Goal: Transaction & Acquisition: Book appointment/travel/reservation

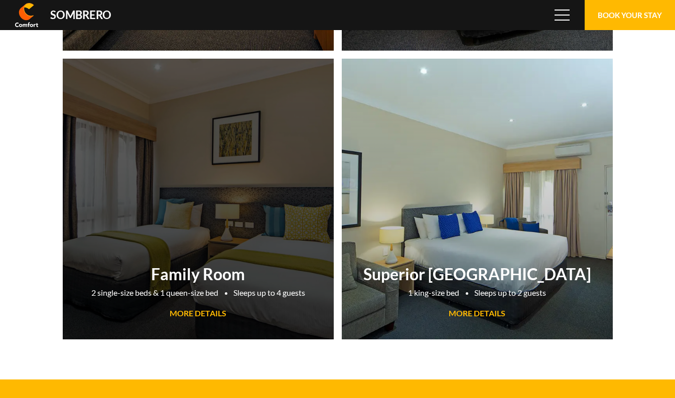
click at [205, 314] on span "MORE DETAILS" at bounding box center [198, 313] width 57 height 10
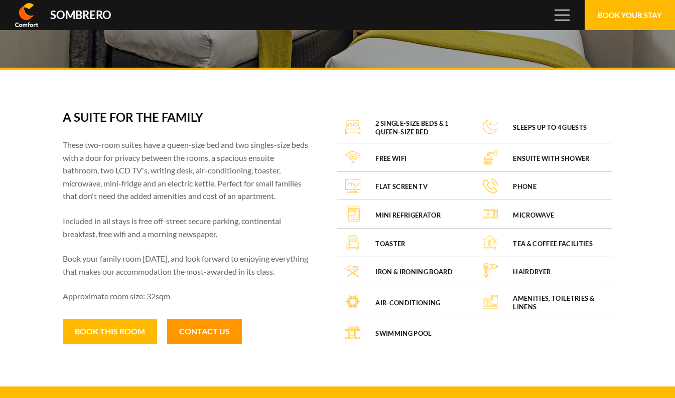
click at [205, 331] on link "Contact Us" at bounding box center [204, 331] width 75 height 25
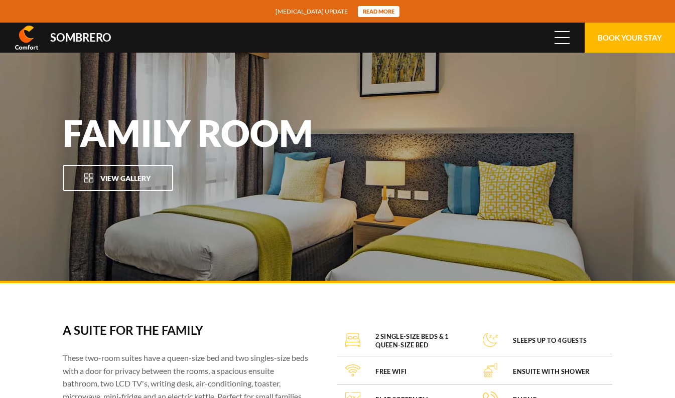
click at [561, 38] on span "Menu" at bounding box center [561, 37] width 15 height 11
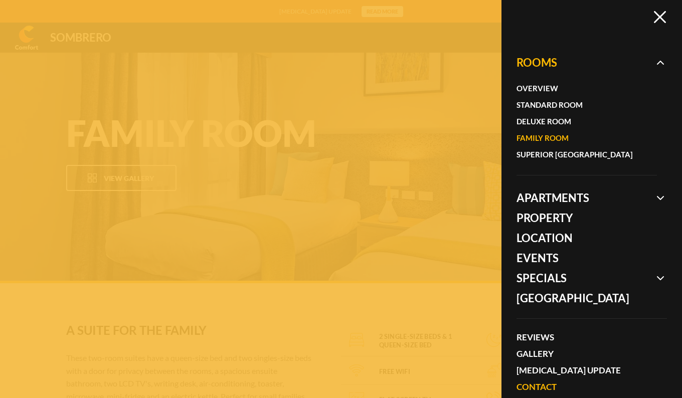
click at [537, 384] on link "Contact" at bounding box center [587, 387] width 140 height 17
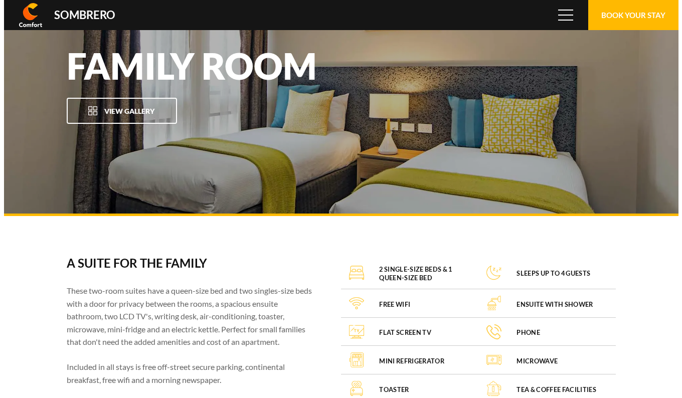
scroll to position [66949, 0]
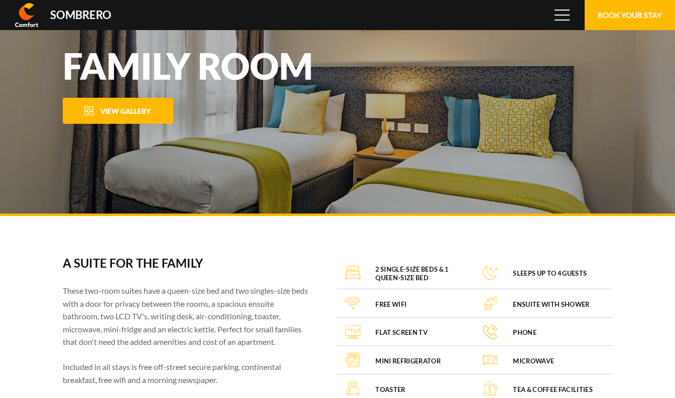
click at [109, 107] on span "View Gallery" at bounding box center [125, 111] width 50 height 9
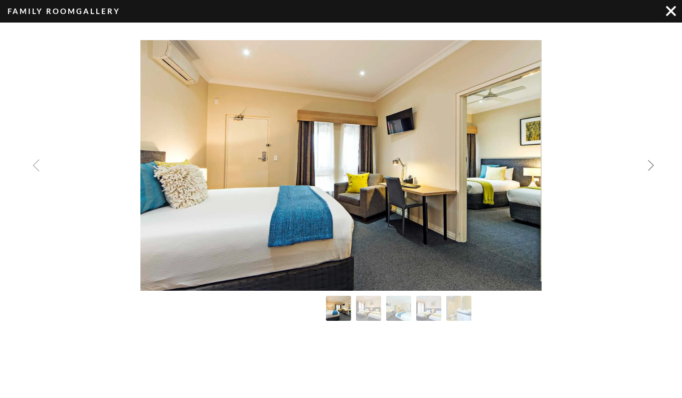
click at [650, 166] on img "Next slide" at bounding box center [651, 165] width 12 height 12
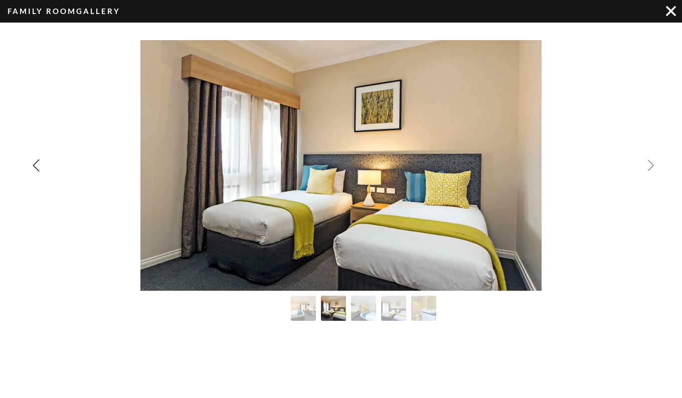
click at [650, 166] on img "Next slide" at bounding box center [651, 165] width 12 height 12
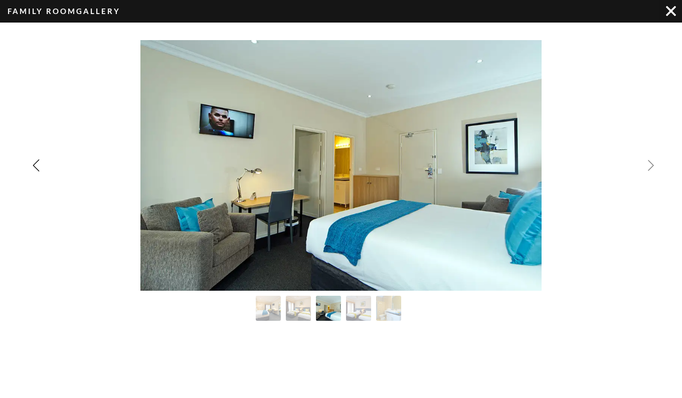
click at [650, 166] on img "Next slide" at bounding box center [651, 165] width 12 height 12
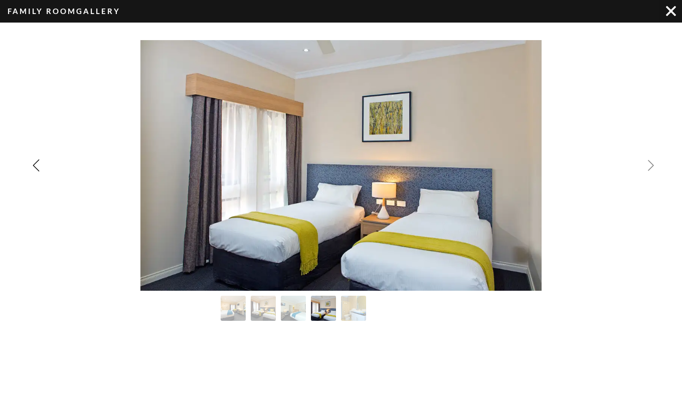
click at [650, 166] on img "Next slide" at bounding box center [651, 165] width 12 height 12
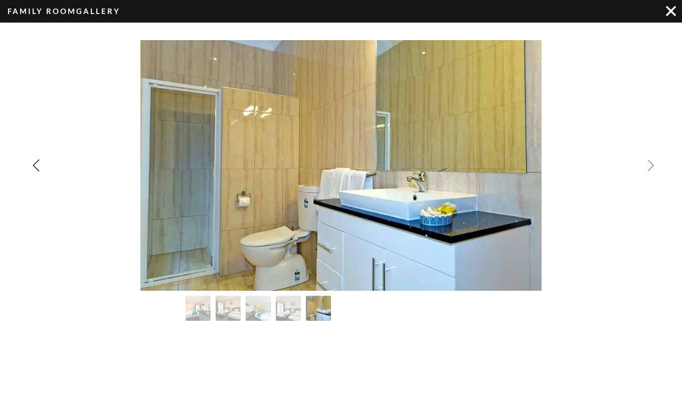
click at [650, 166] on div "Image Gallery" at bounding box center [341, 165] width 682 height 251
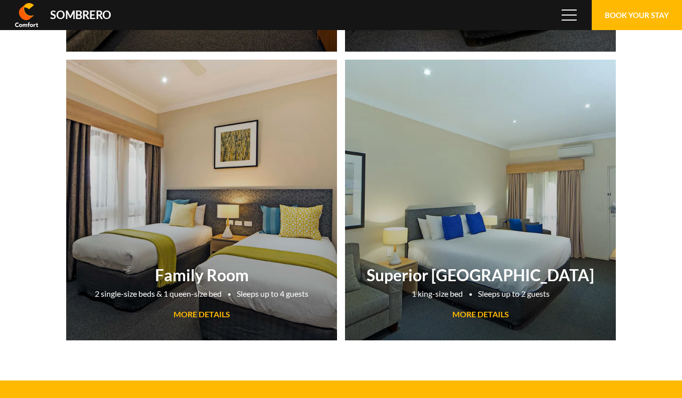
scroll to position [66949, 0]
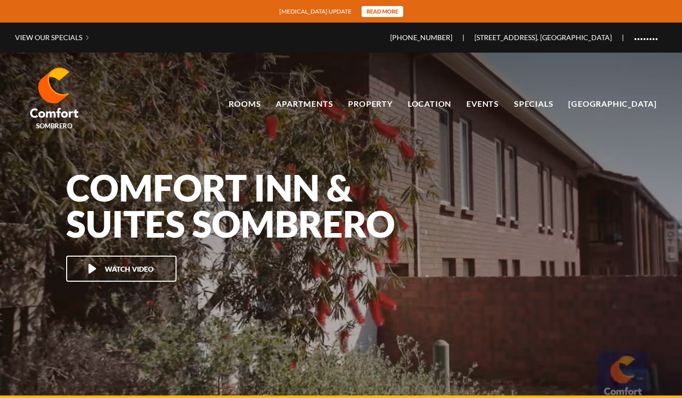
scroll to position [66949, 0]
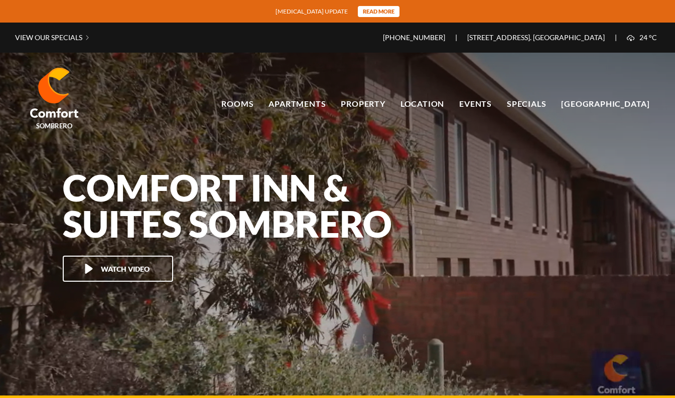
scroll to position [66949, 0]
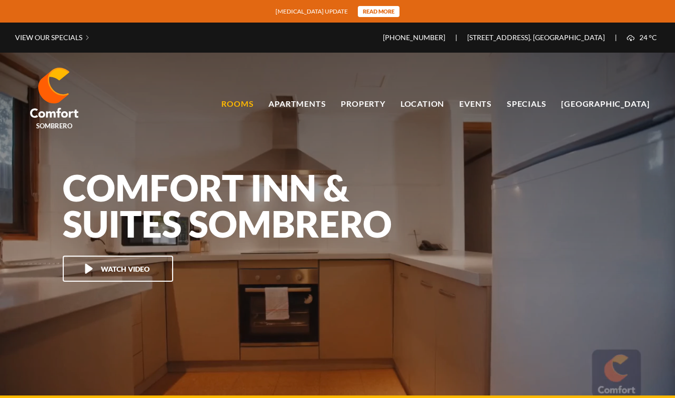
click at [249, 103] on link "Rooms" at bounding box center [237, 103] width 32 height 15
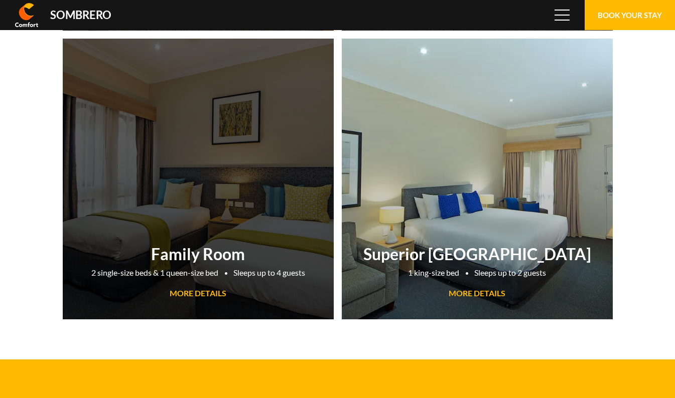
click at [189, 253] on h2 "Family Room" at bounding box center [198, 254] width 261 height 20
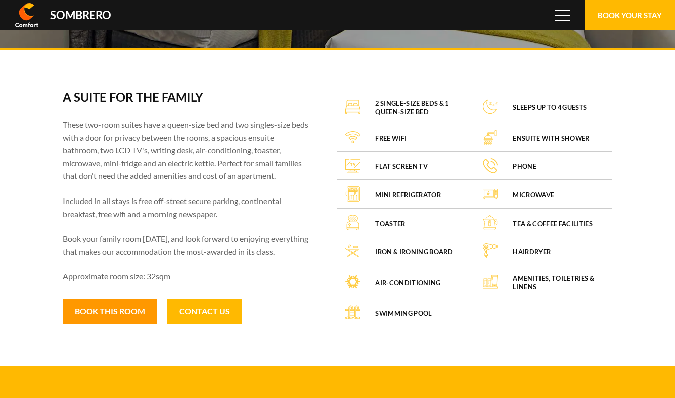
click at [100, 303] on button "Book this room" at bounding box center [110, 311] width 94 height 25
